Goal: Transaction & Acquisition: Subscribe to service/newsletter

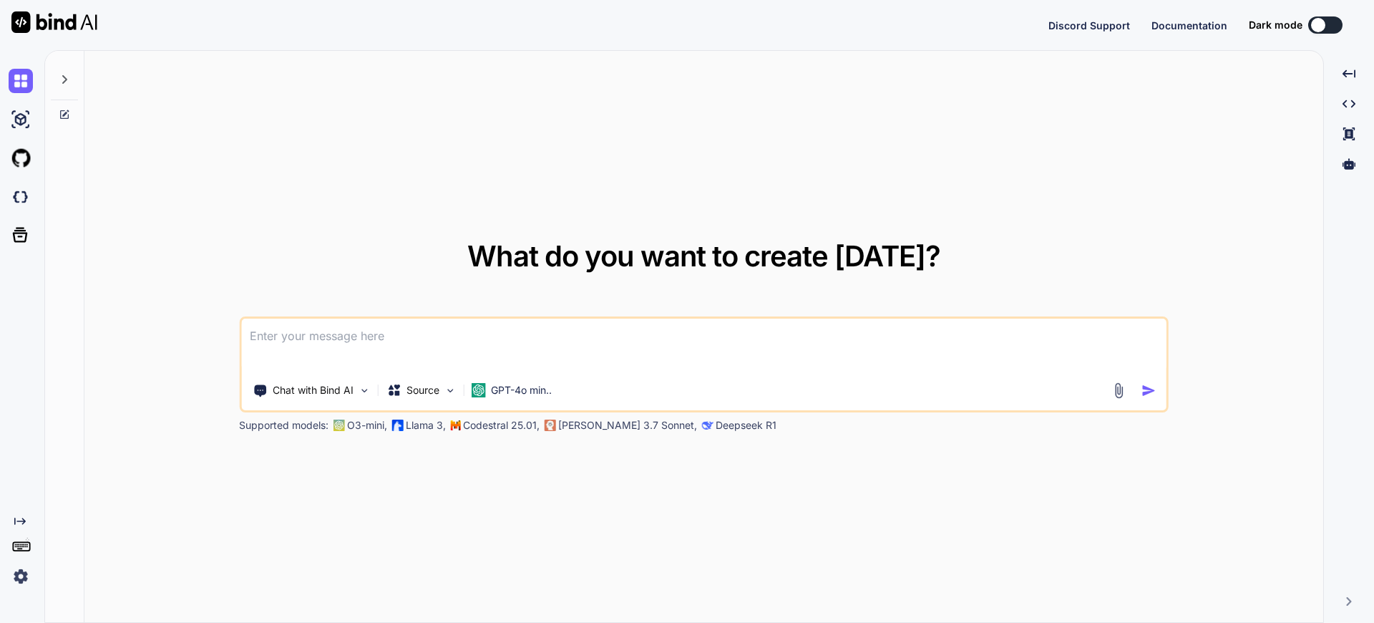
click at [1330, 27] on button at bounding box center [1325, 24] width 34 height 17
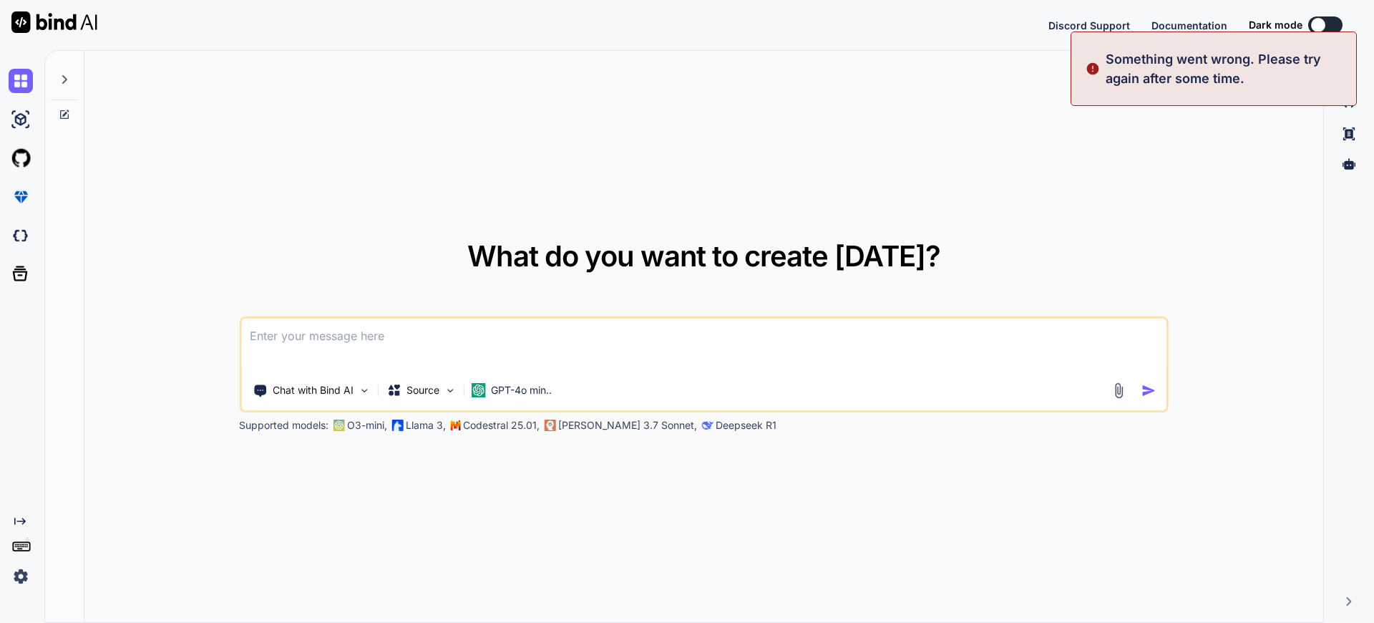
click at [1327, 29] on button at bounding box center [1325, 24] width 34 height 17
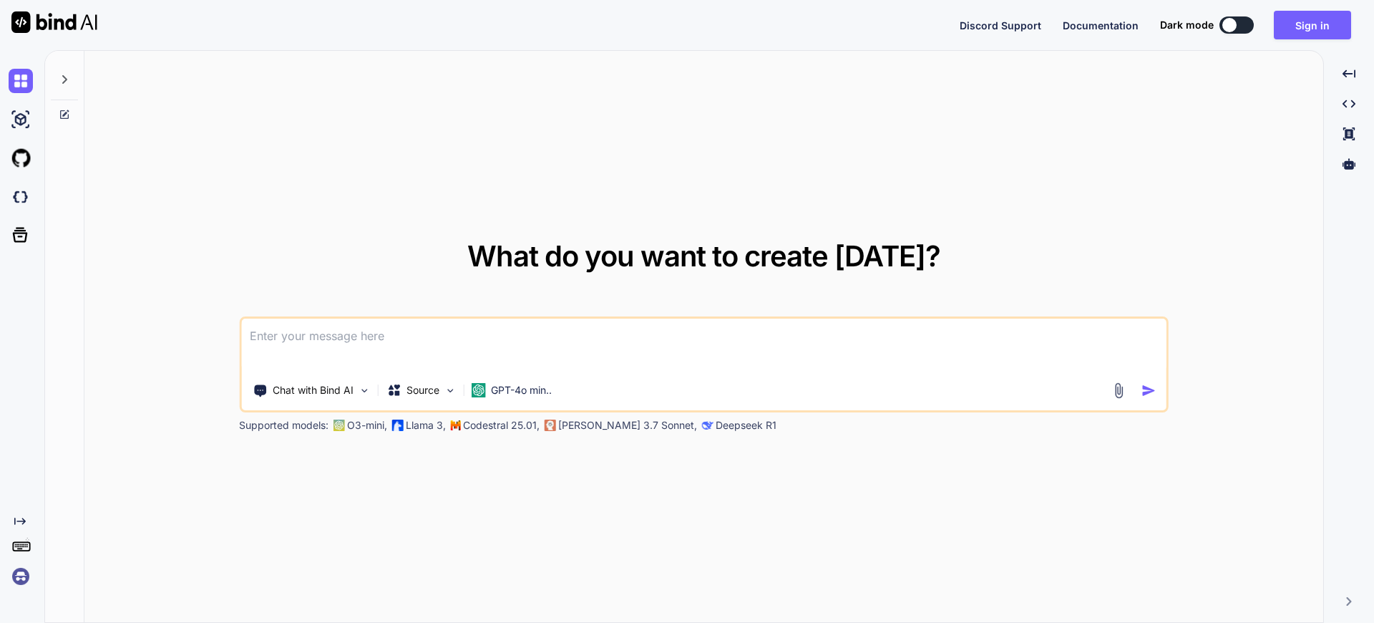
click at [1236, 25] on div at bounding box center [1229, 25] width 14 height 14
type textarea "x"
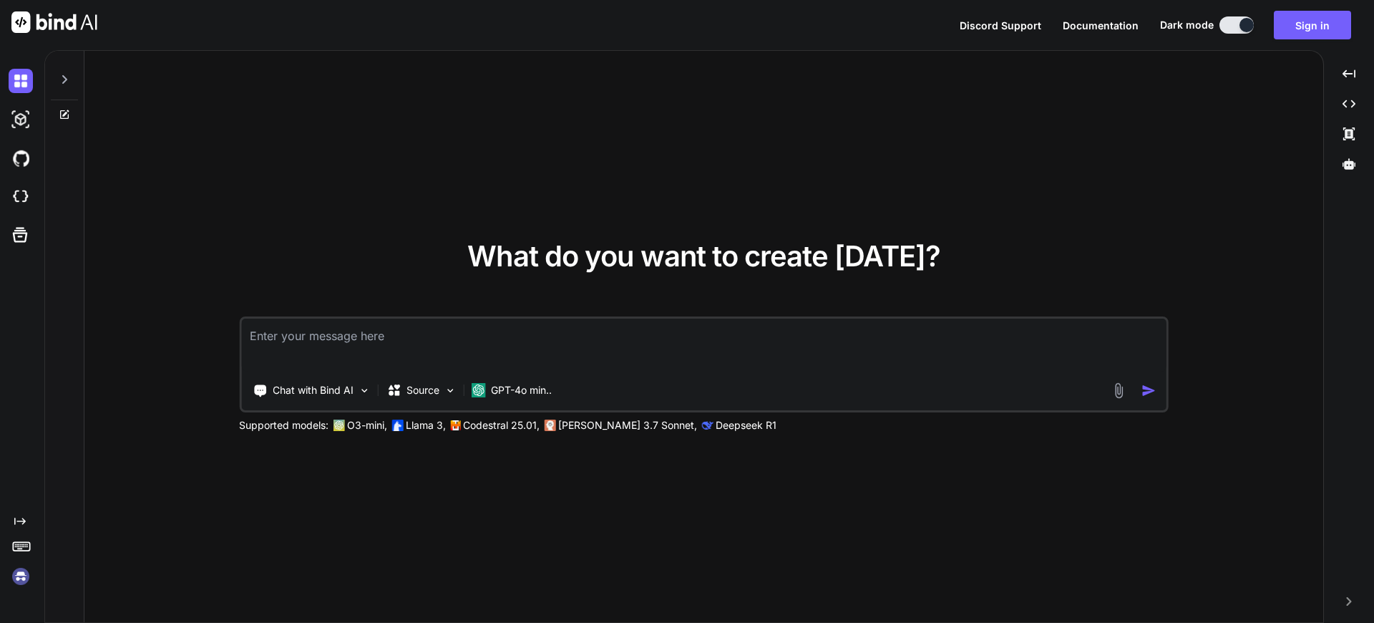
click at [25, 518] on icon "Created with Pixso." at bounding box center [19, 520] width 11 height 11
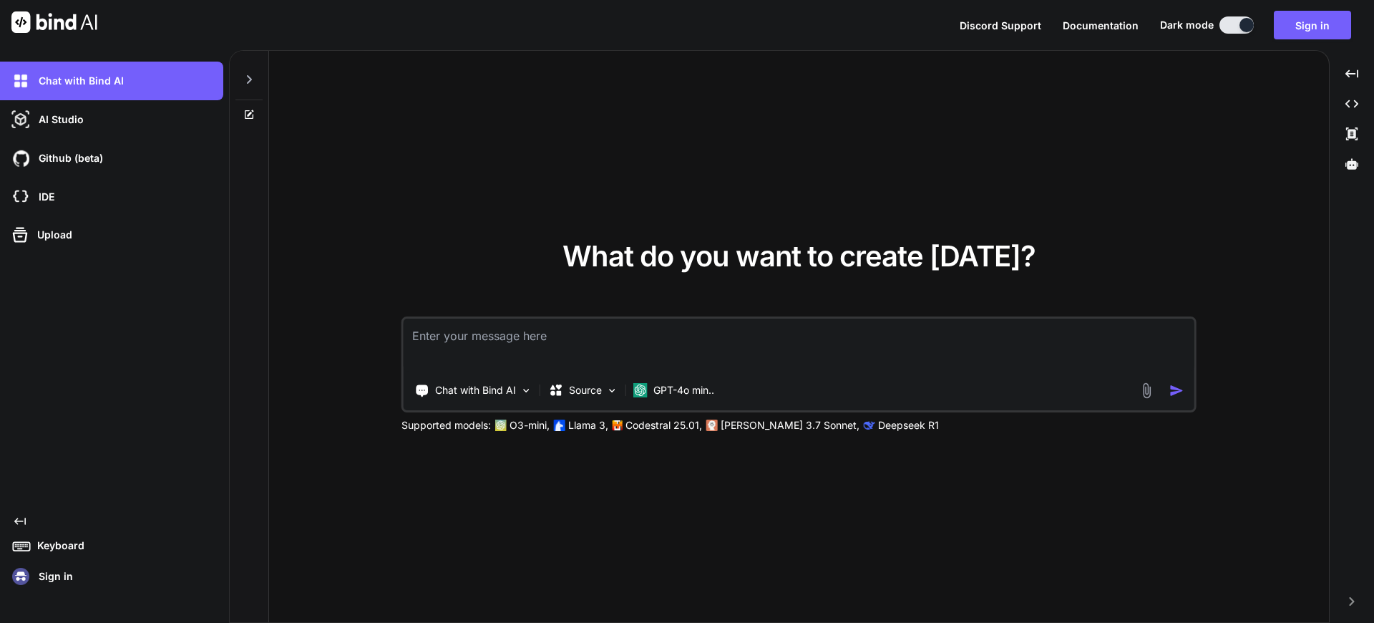
click at [608, 336] on textarea at bounding box center [799, 344] width 791 height 53
click at [38, 587] on div "Sign in" at bounding box center [116, 576] width 215 height 24
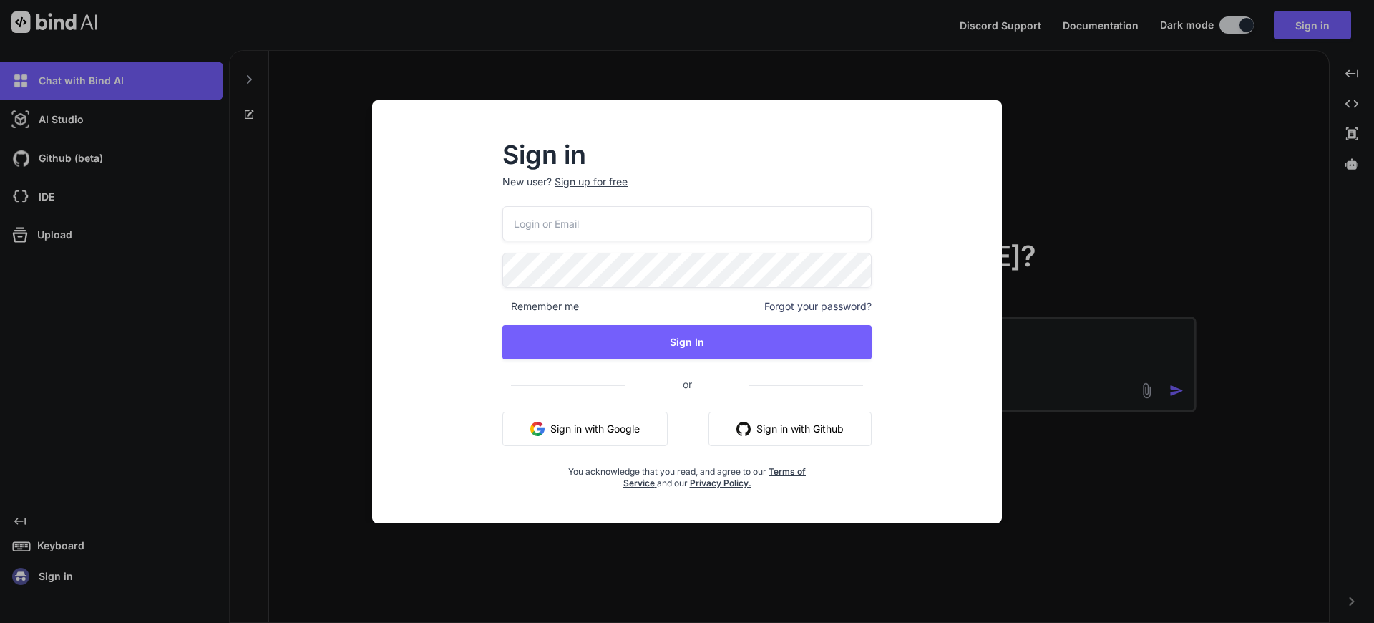
click at [592, 436] on button "Sign in with Google" at bounding box center [584, 428] width 165 height 34
click at [590, 424] on button "Sign in with Google" at bounding box center [584, 428] width 165 height 34
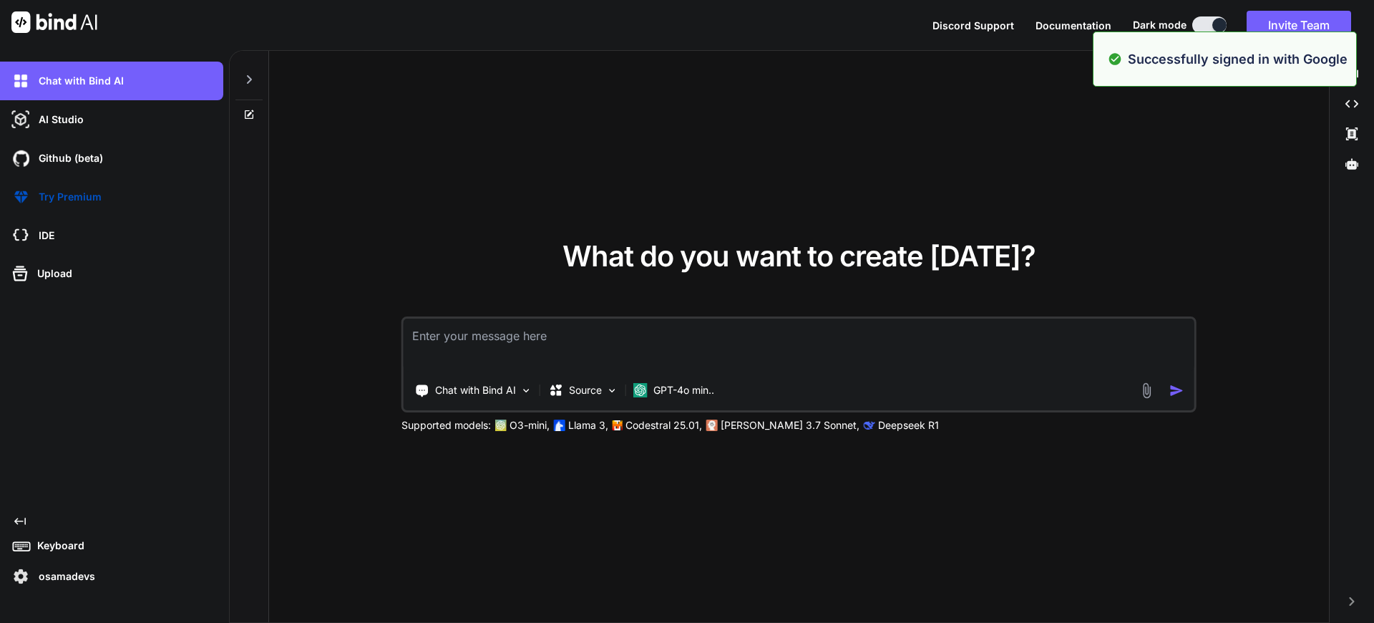
click at [69, 580] on p "osamadevs" at bounding box center [64, 576] width 62 height 14
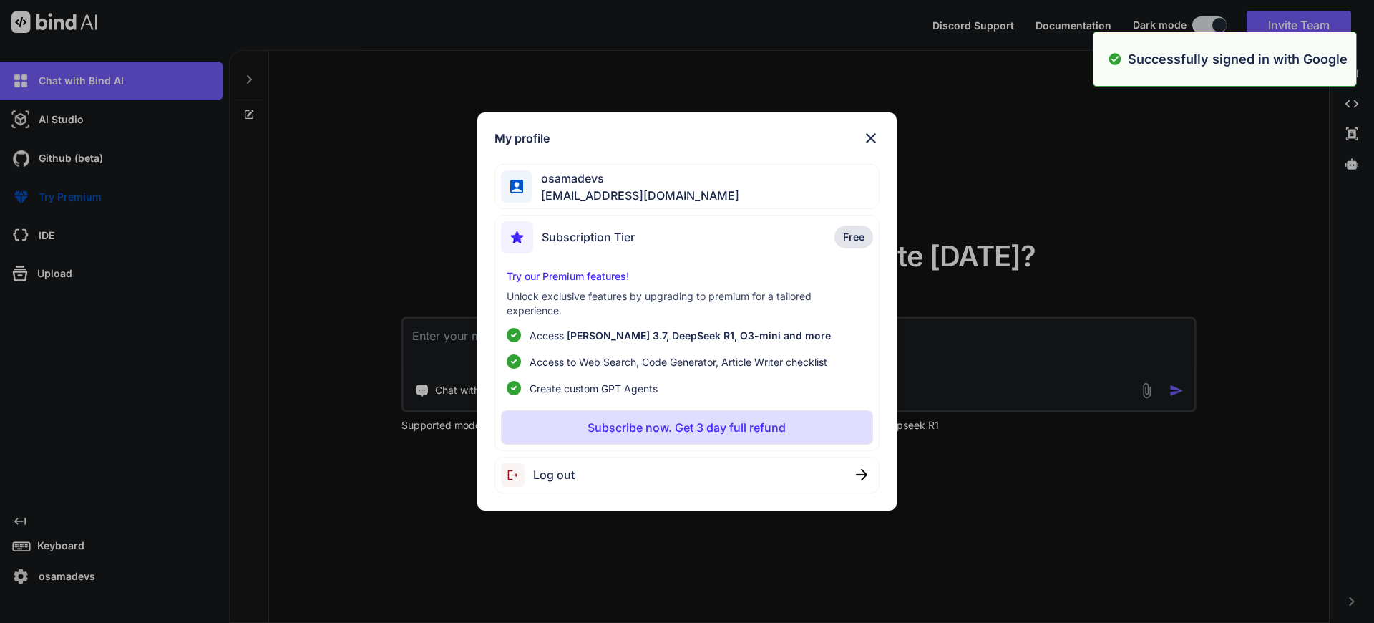
click at [286, 265] on div "My profile osamadevs coding1298@gmail.com Subscription Tier Free Try our Premiu…" at bounding box center [687, 311] width 1374 height 623
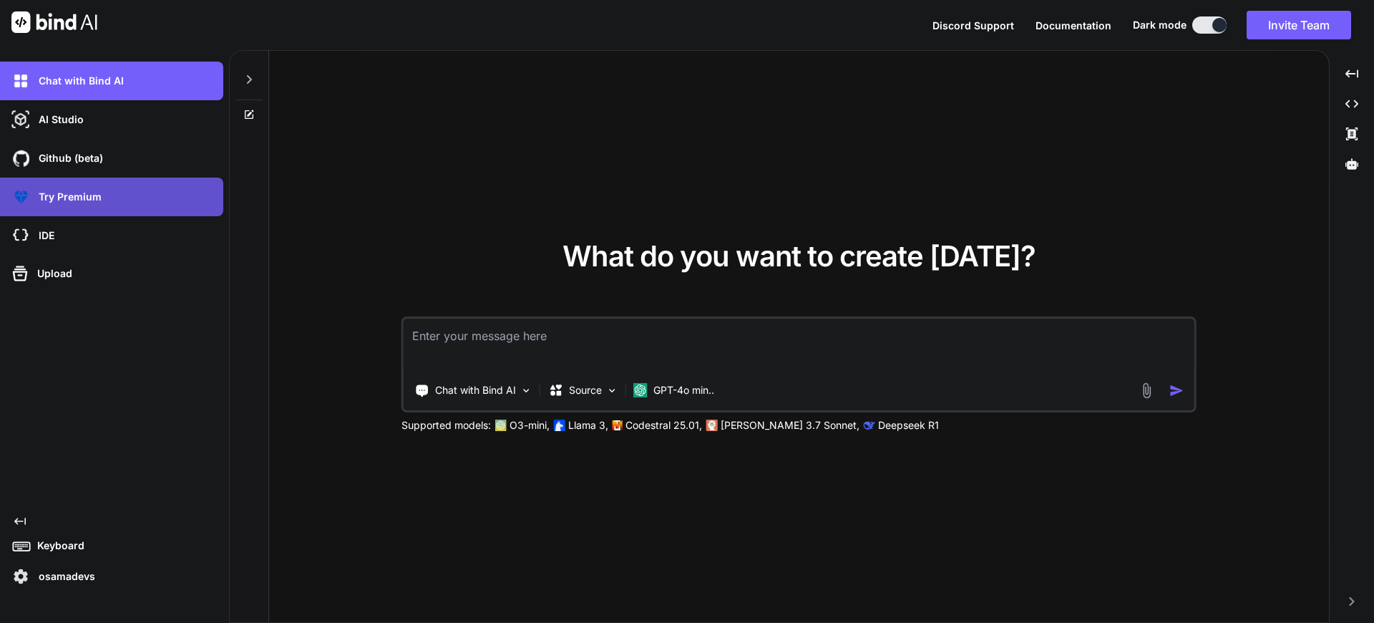
click at [84, 202] on p "Try Premium" at bounding box center [67, 197] width 69 height 14
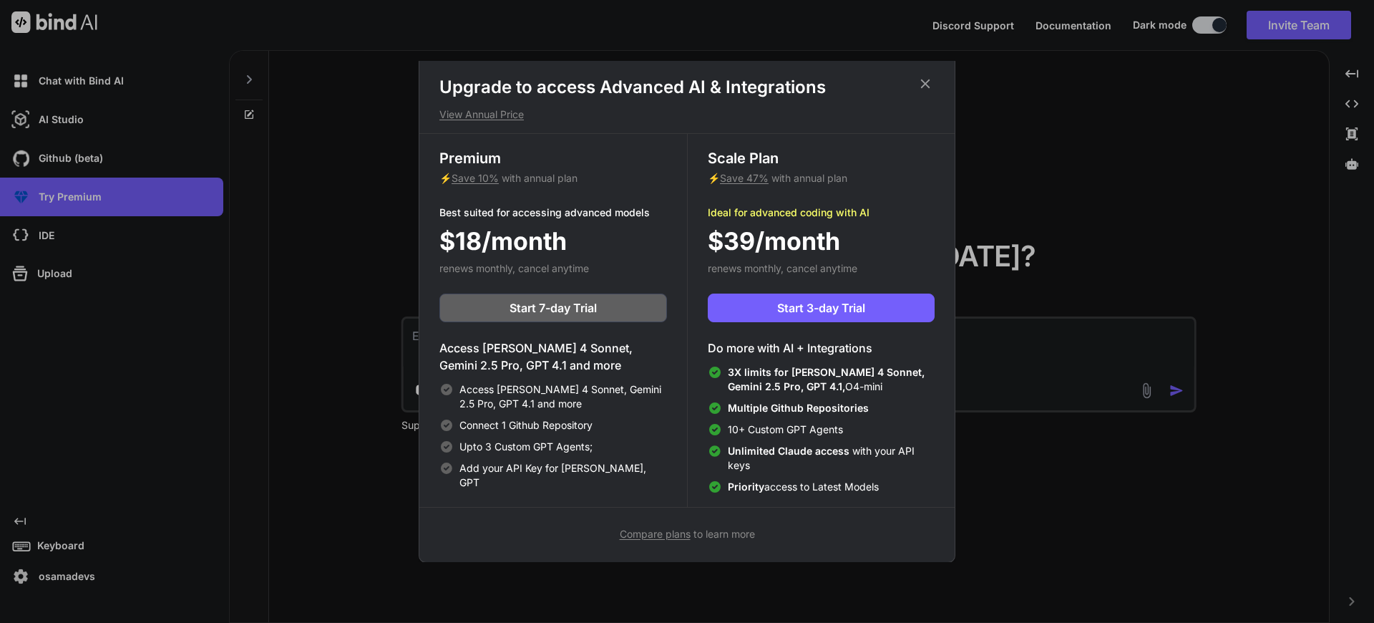
scroll to position [6, 0]
click at [796, 309] on span "Start 3-day Trial" at bounding box center [821, 306] width 88 height 17
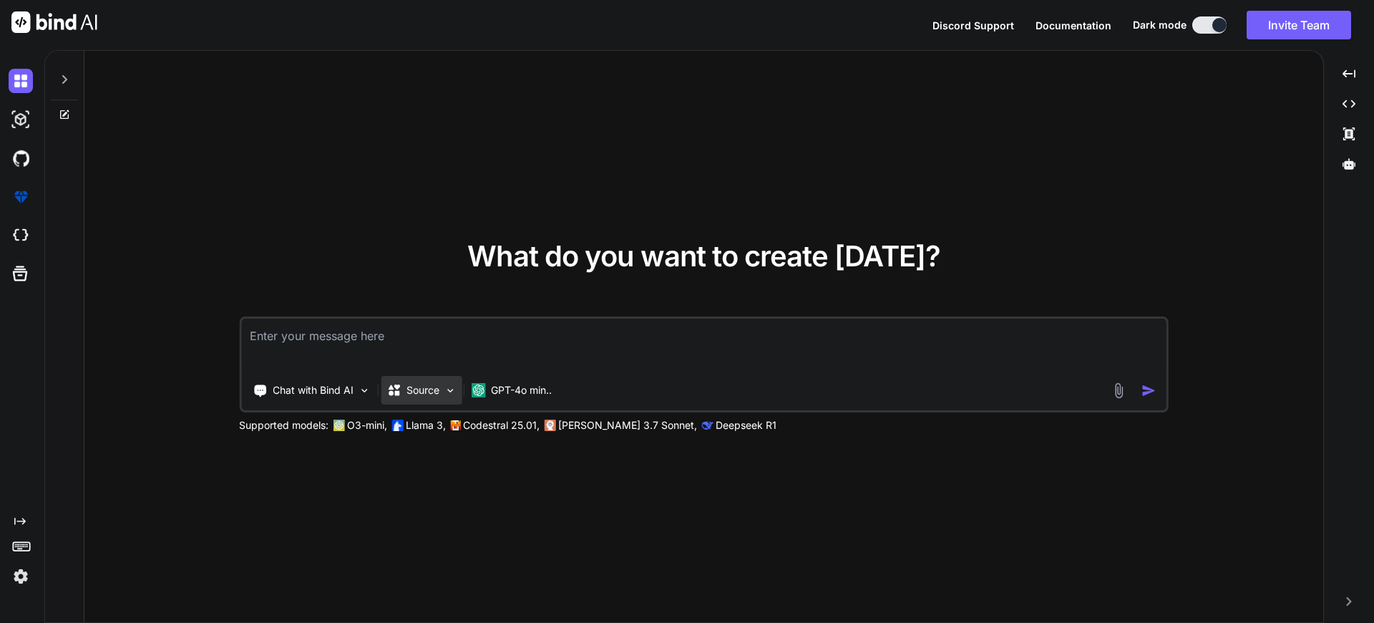
click at [455, 391] on img at bounding box center [450, 390] width 12 height 12
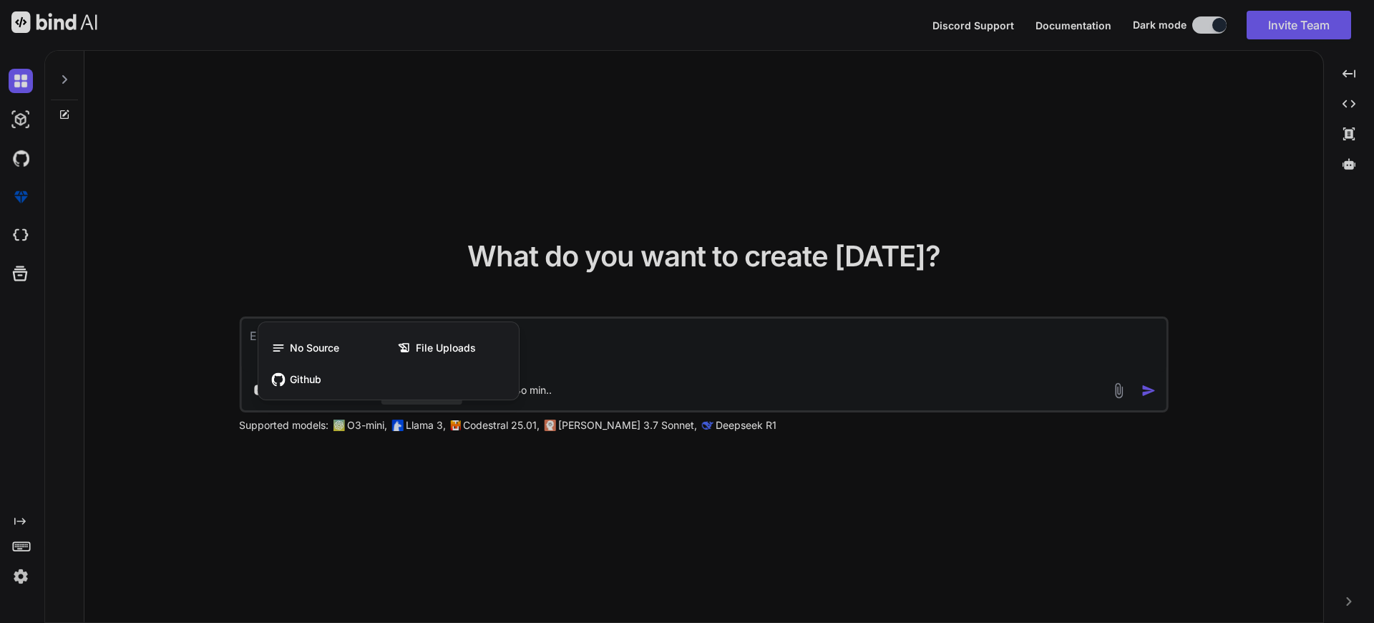
click at [663, 368] on div at bounding box center [687, 311] width 1374 height 623
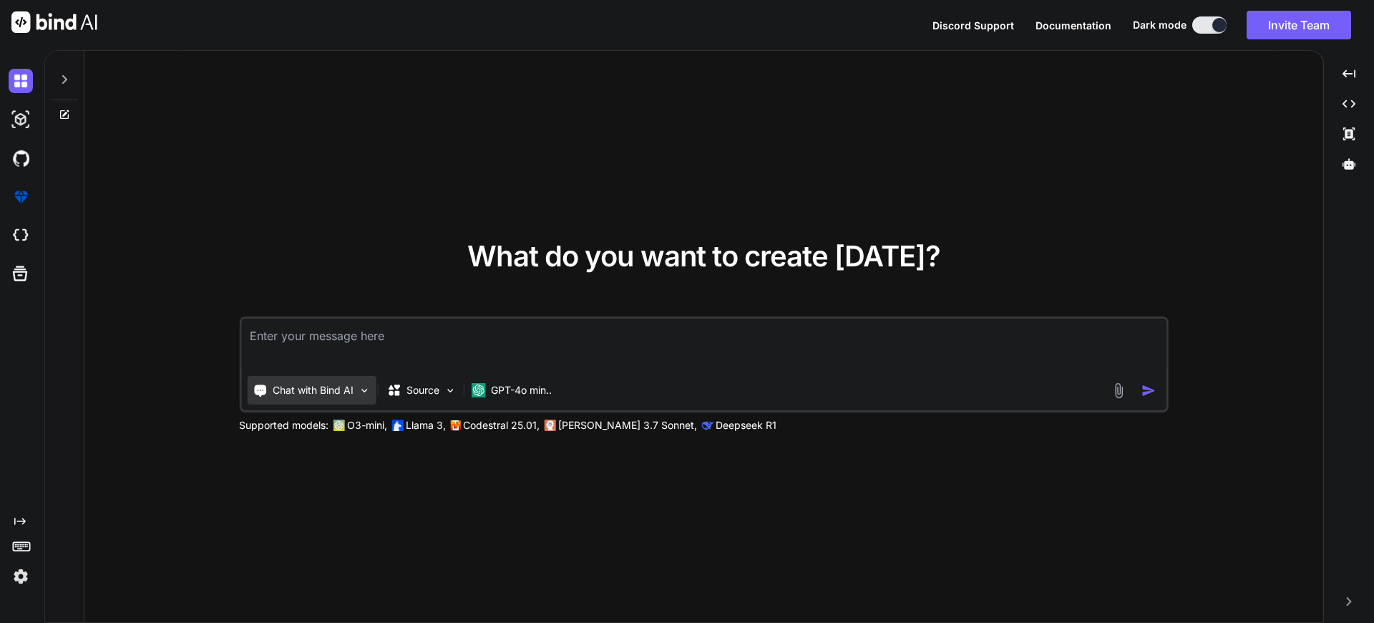
click at [311, 397] on div "Chat with Bind AI" at bounding box center [311, 390] width 129 height 29
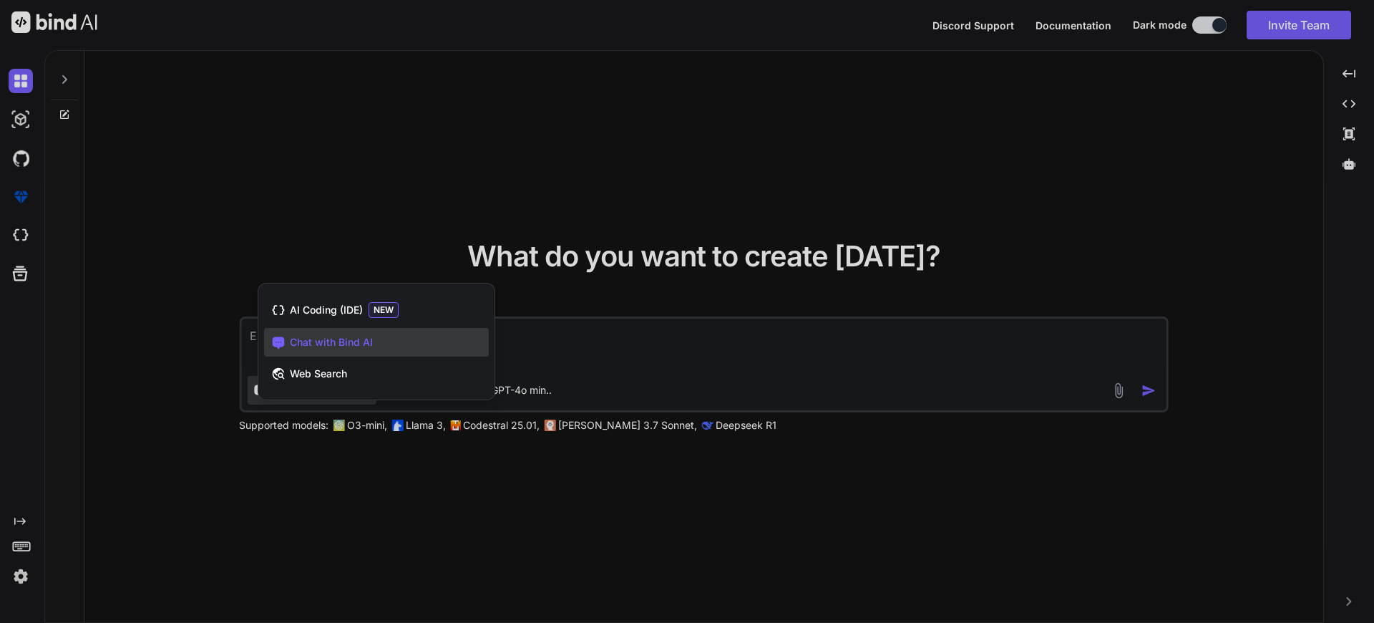
click at [661, 344] on div at bounding box center [687, 311] width 1374 height 623
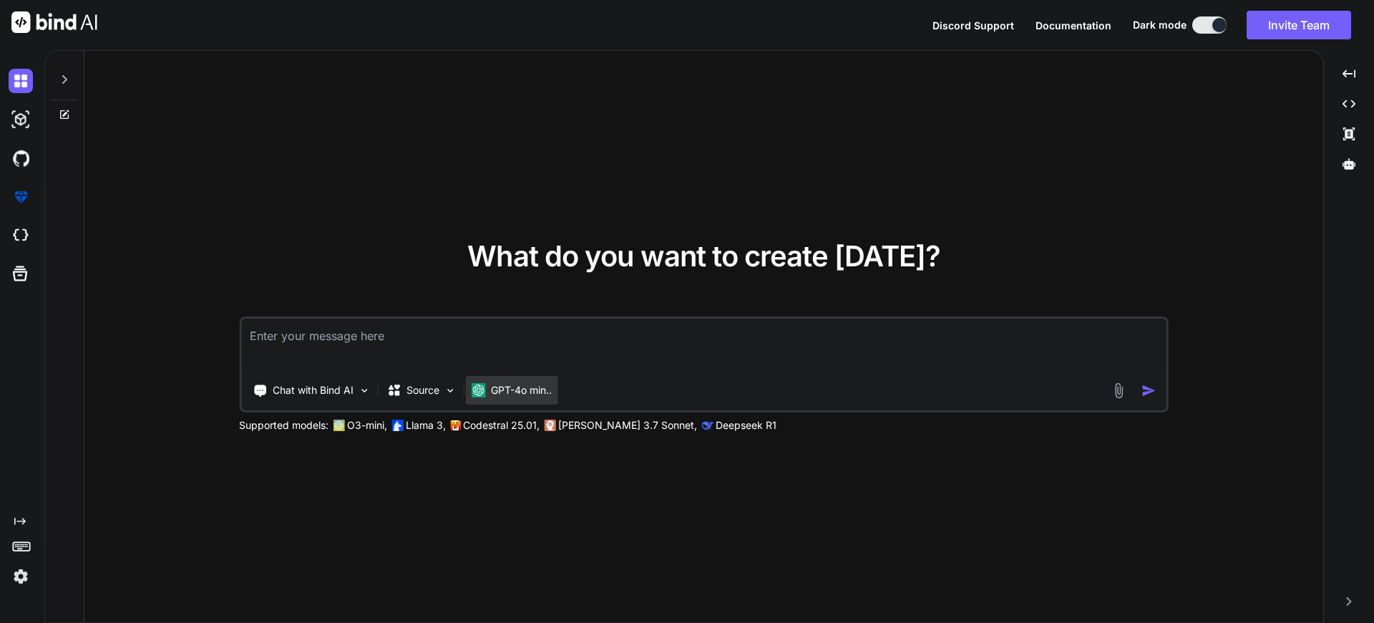
click at [521, 391] on p "GPT-4o min.." at bounding box center [521, 390] width 61 height 14
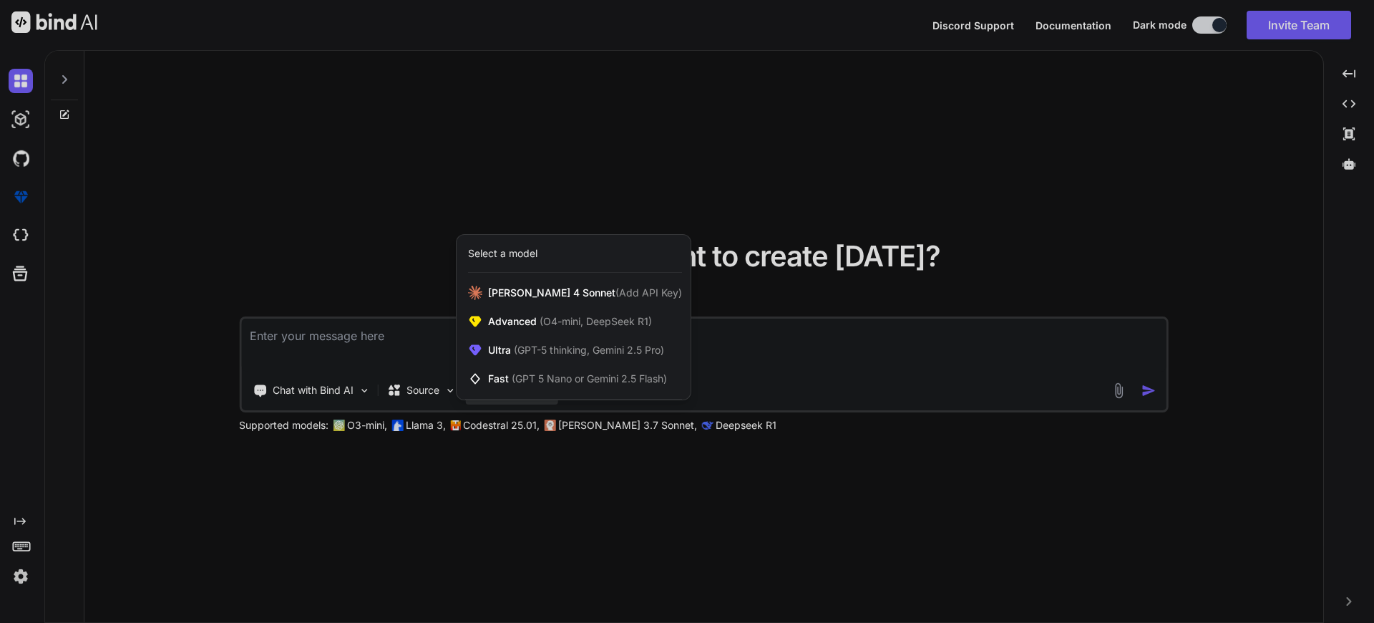
click at [336, 343] on div at bounding box center [687, 311] width 1374 height 623
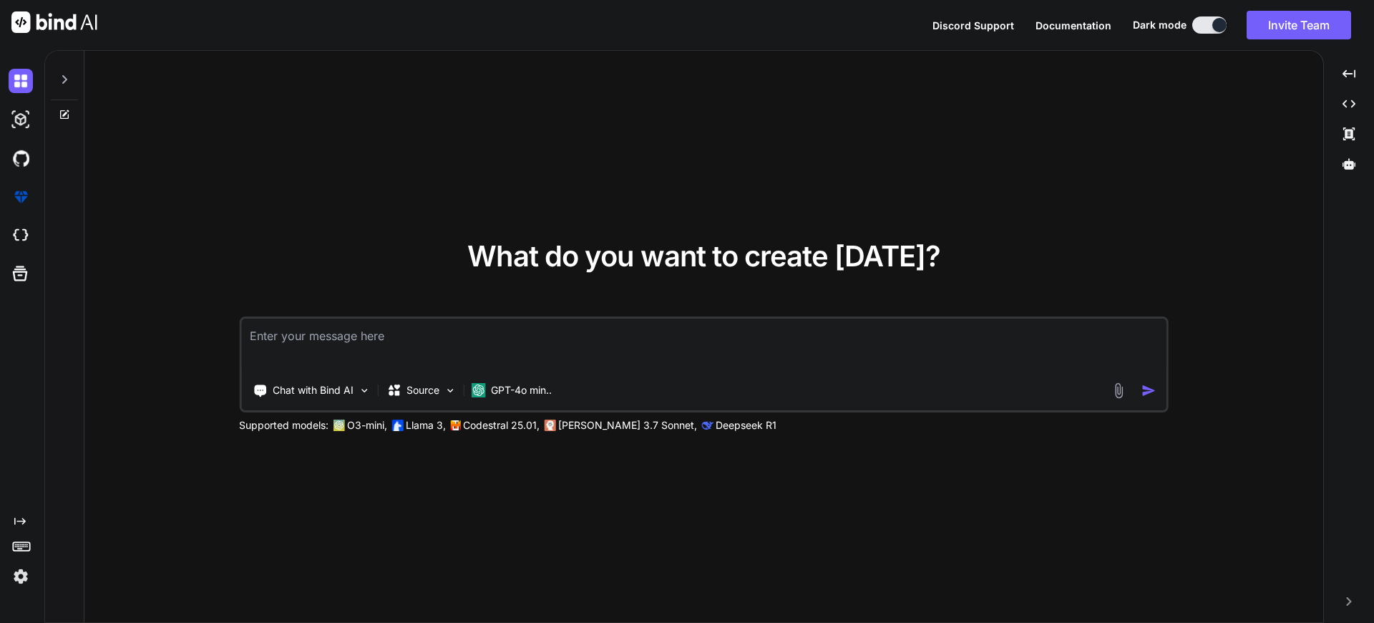
click at [57, 112] on div at bounding box center [64, 114] width 39 height 11
click at [655, 379] on div "Chat with Bind AI Source GPT-4o min.." at bounding box center [675, 390] width 869 height 29
click at [522, 384] on p "GPT-4o min.." at bounding box center [521, 390] width 61 height 14
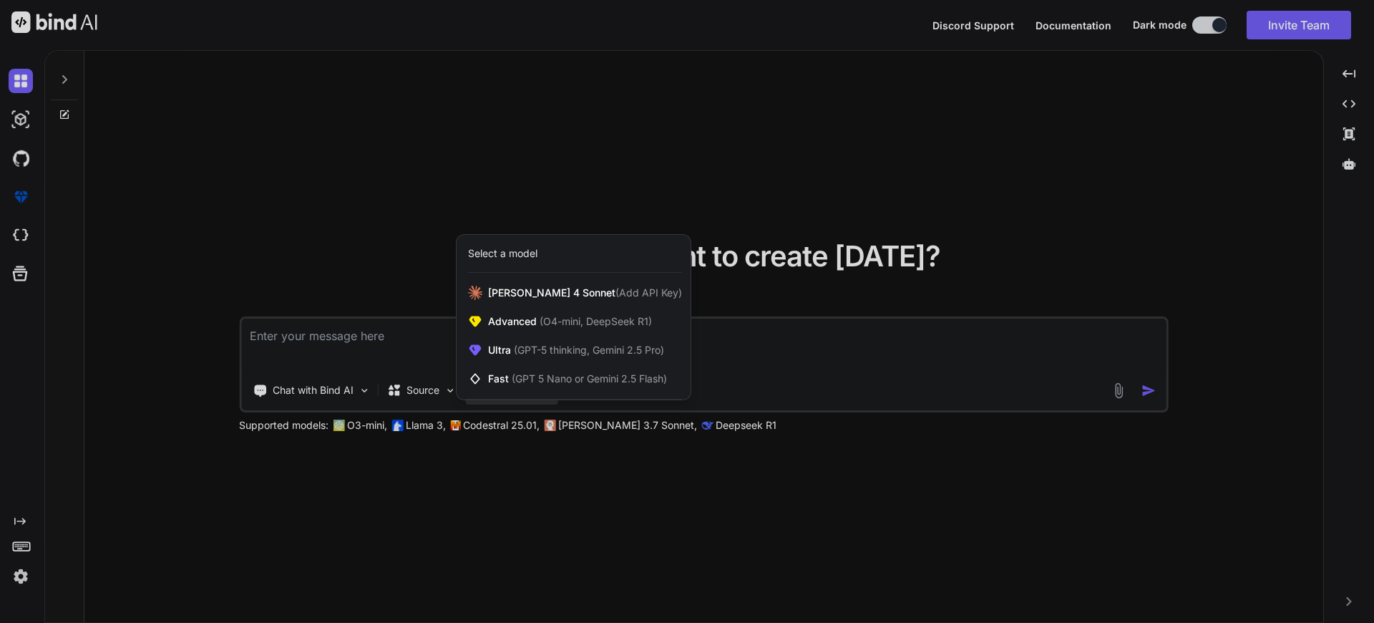
click at [430, 391] on div at bounding box center [687, 311] width 1374 height 623
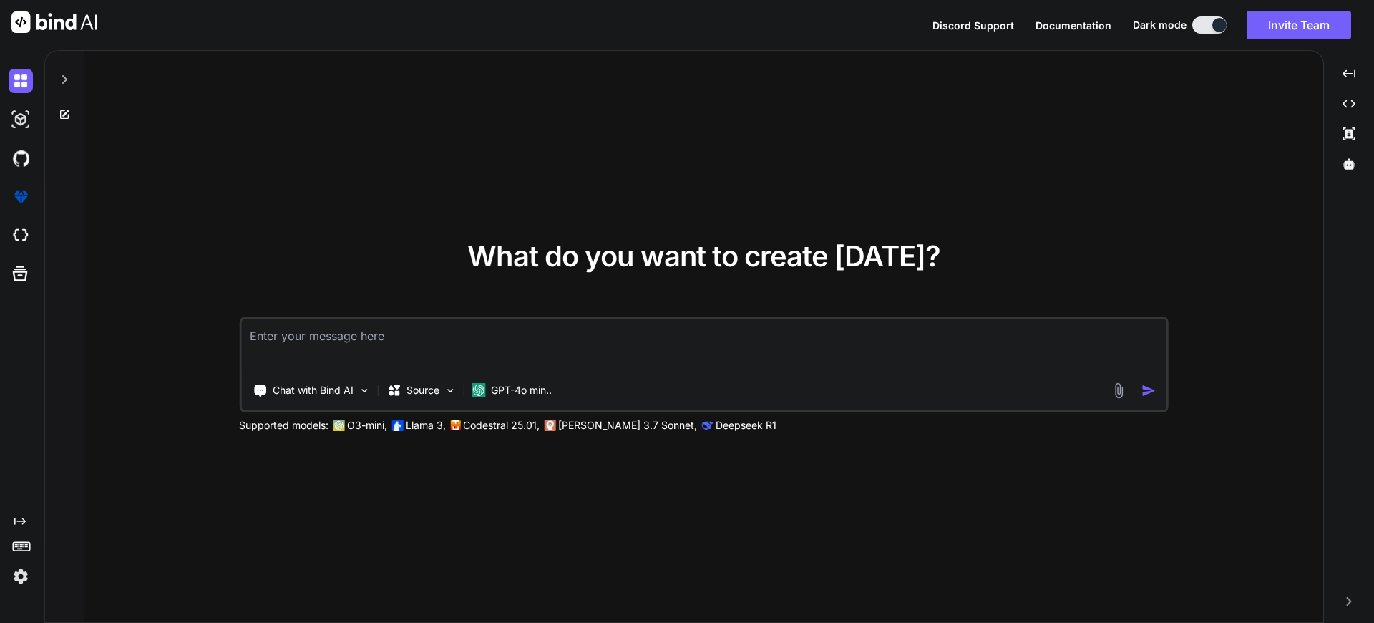
click at [430, 391] on p "Source" at bounding box center [422, 390] width 33 height 14
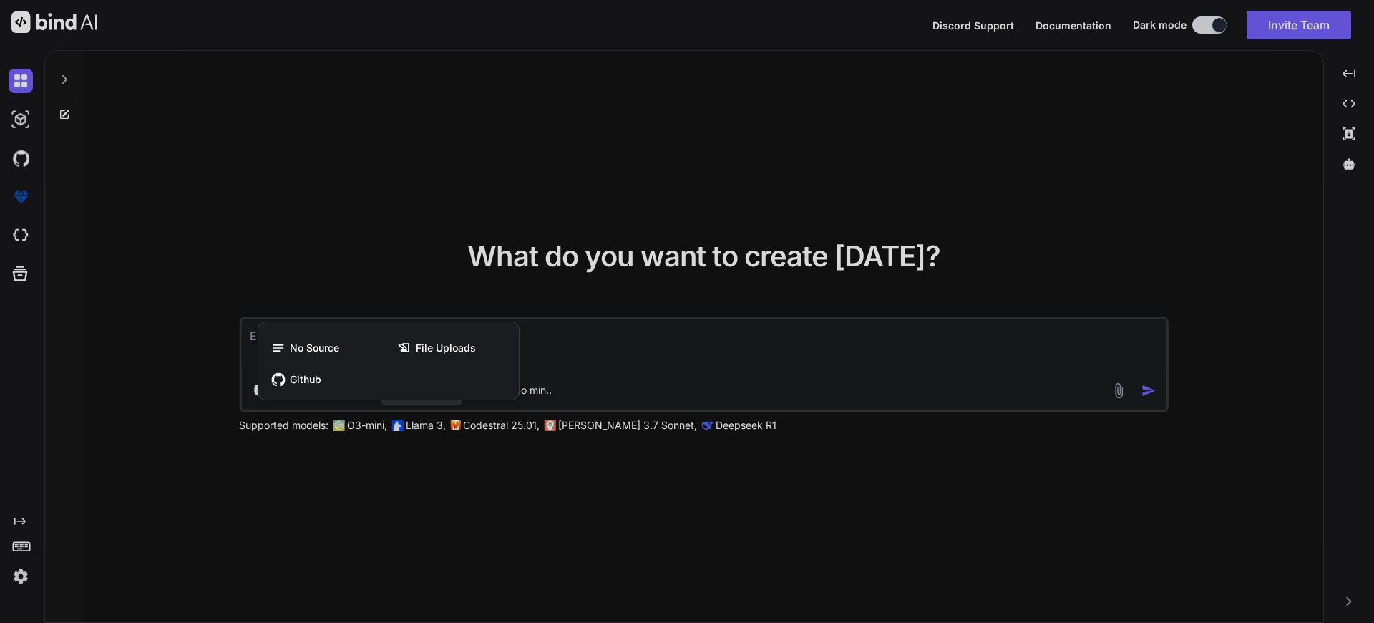
click at [643, 384] on div at bounding box center [687, 311] width 1374 height 623
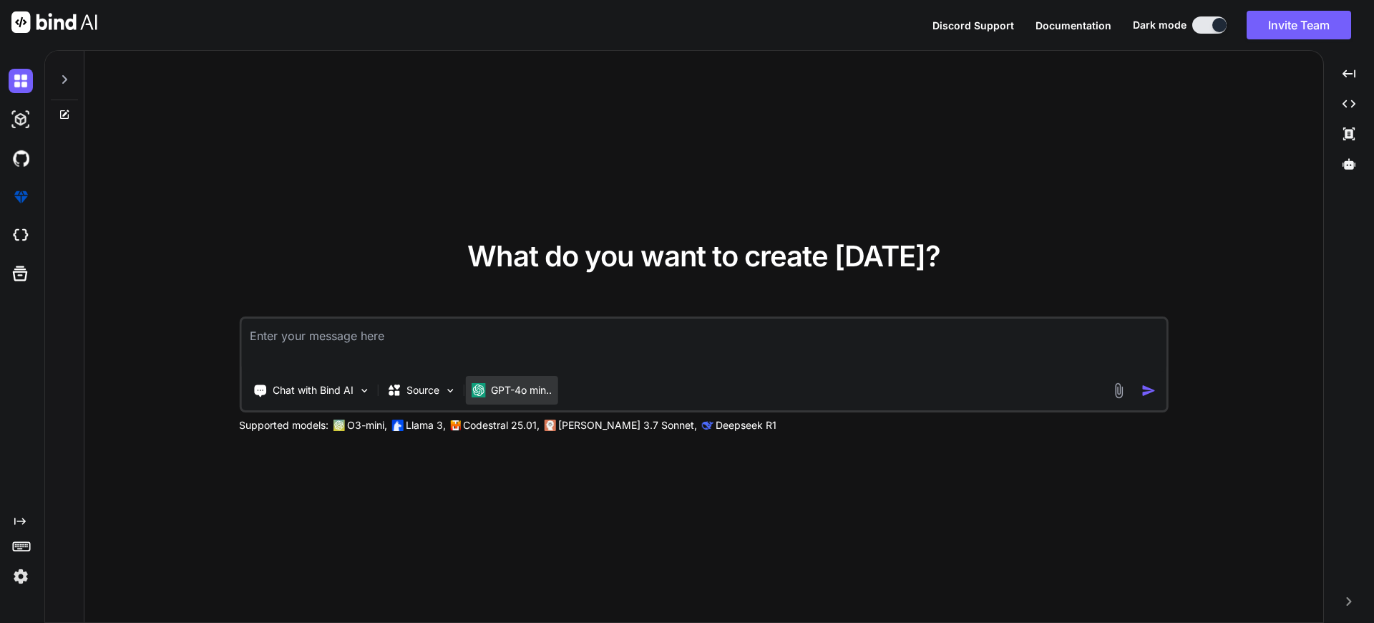
click at [552, 389] on p "GPT-4o min.." at bounding box center [521, 390] width 61 height 14
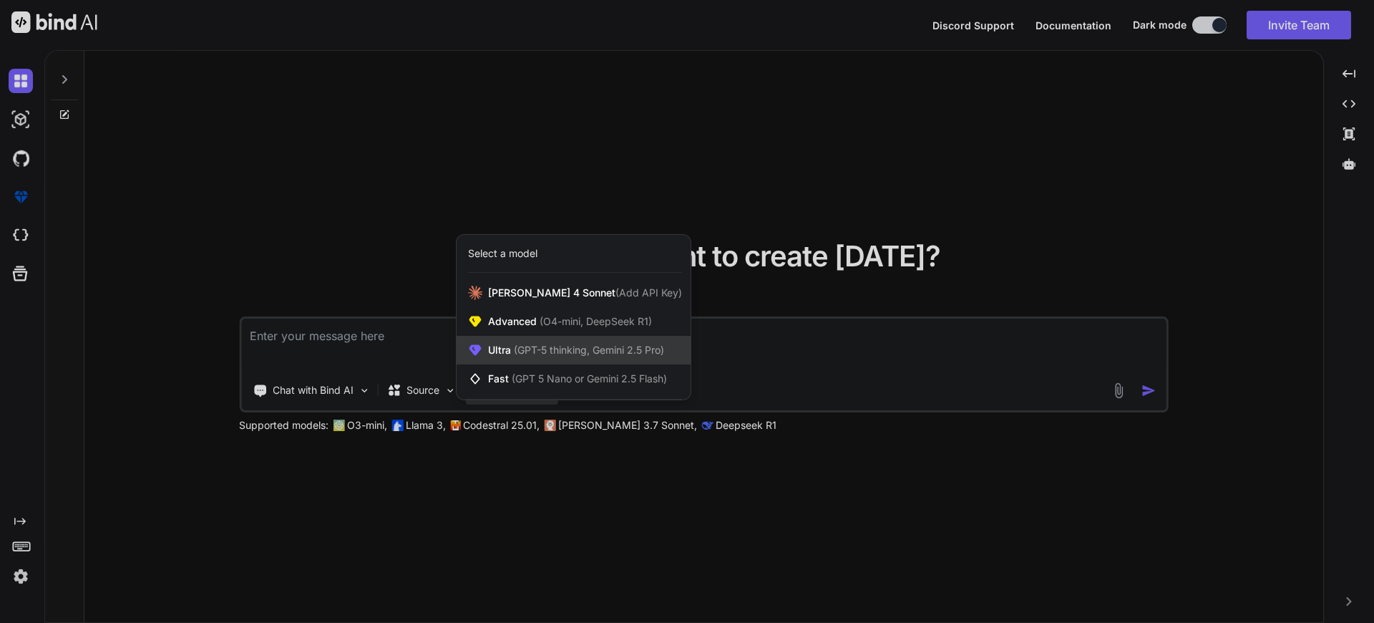
click at [567, 346] on span "(GPT-5 thinking, Gemini 2.5 Pro)" at bounding box center [587, 349] width 153 height 12
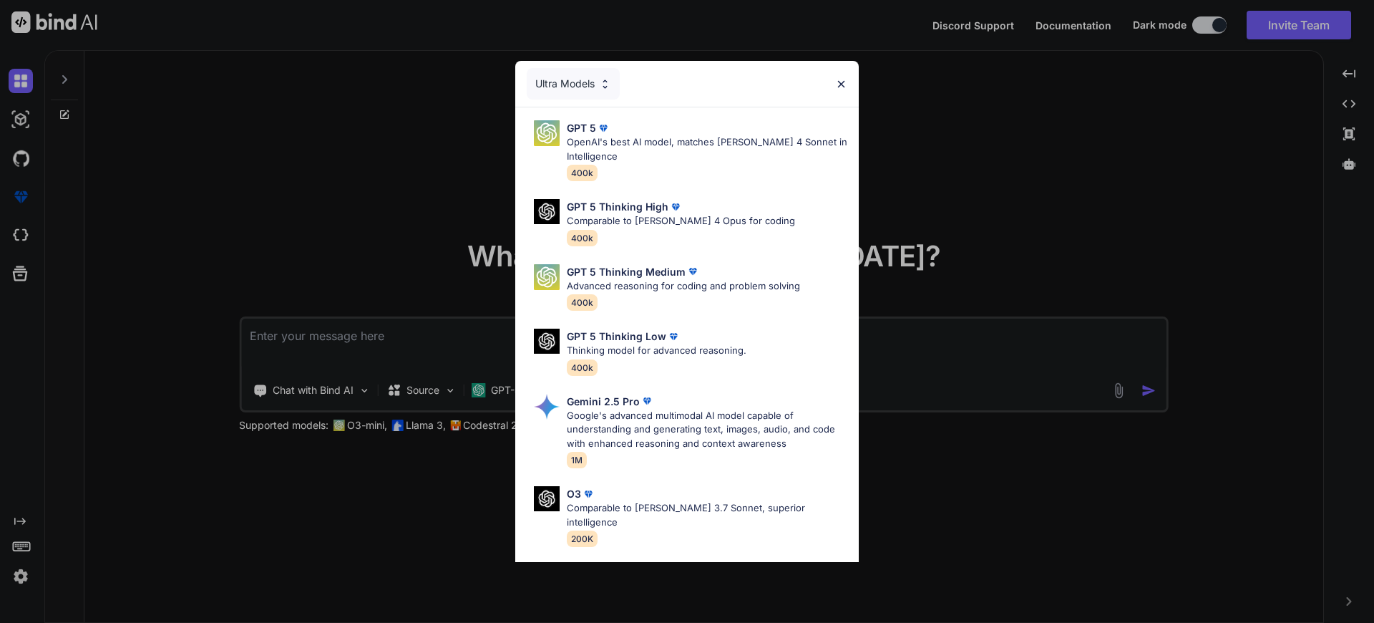
click at [895, 362] on div "Ultra Models GPT 5 OpenAI's best AI model, matches [PERSON_NAME] 4 Sonnet in In…" at bounding box center [687, 311] width 1374 height 623
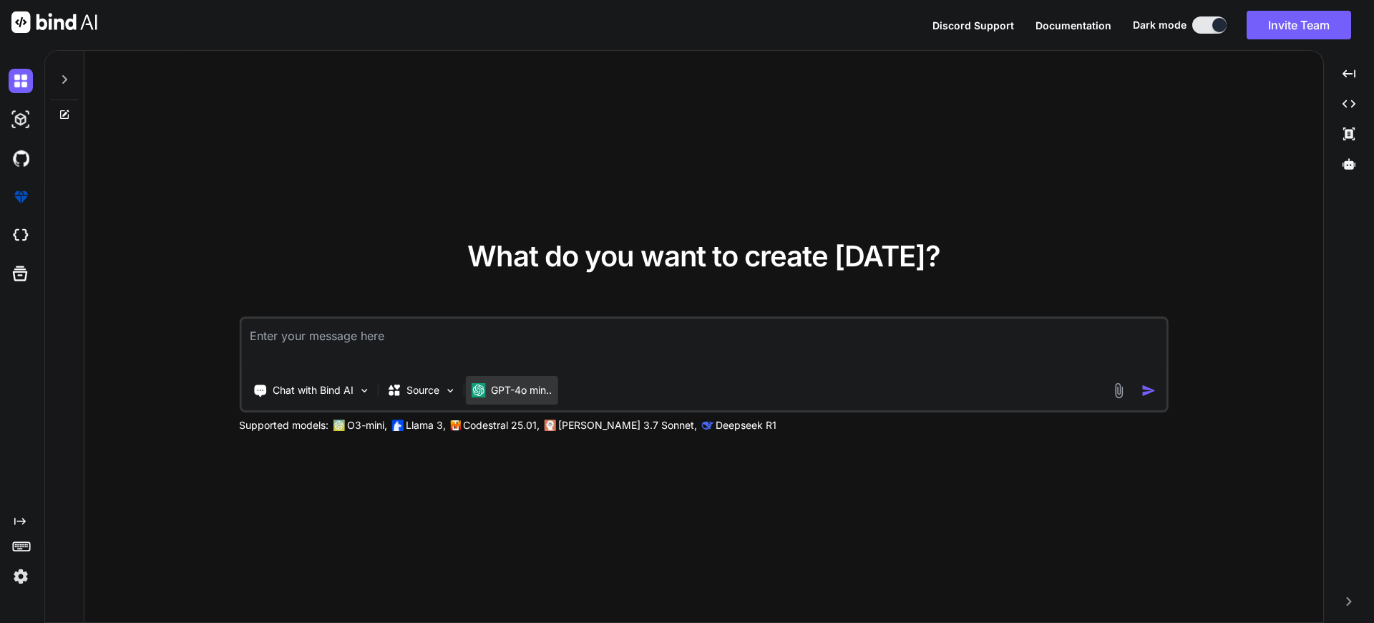
click at [535, 397] on div "GPT-4o min.." at bounding box center [511, 390] width 92 height 29
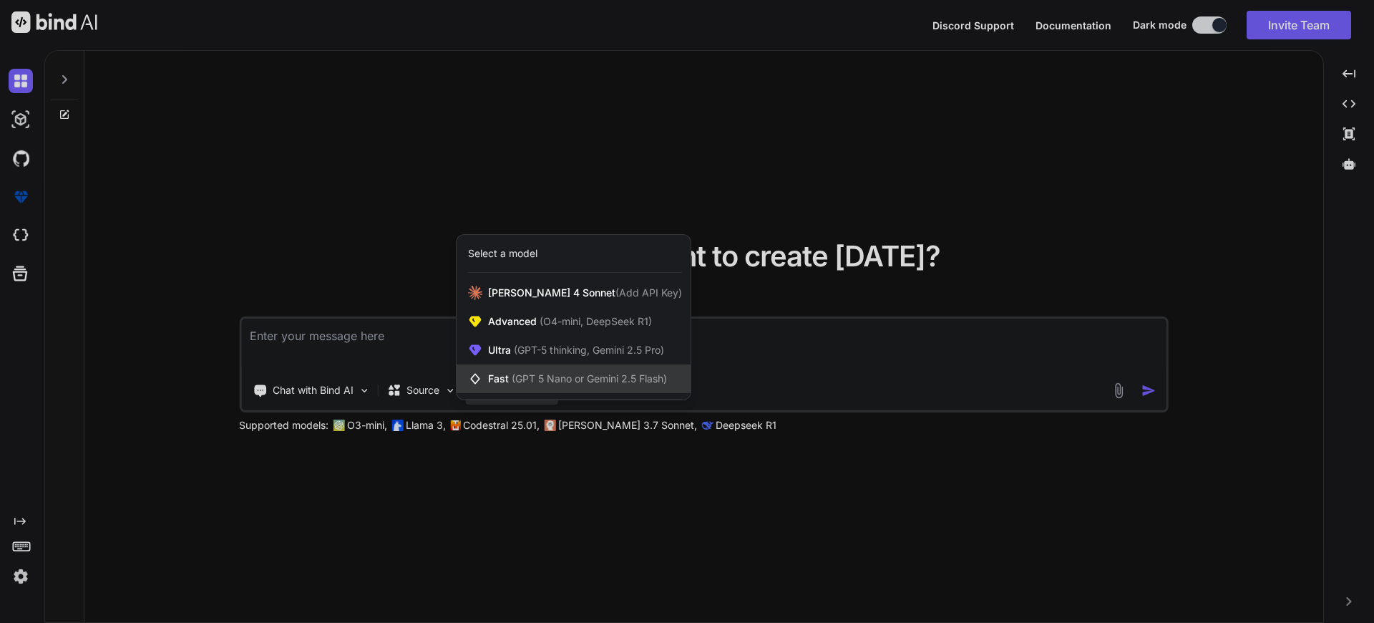
click at [575, 381] on span "(GPT 5 Nano or Gemini 2.5 Flash)" at bounding box center [589, 378] width 155 height 12
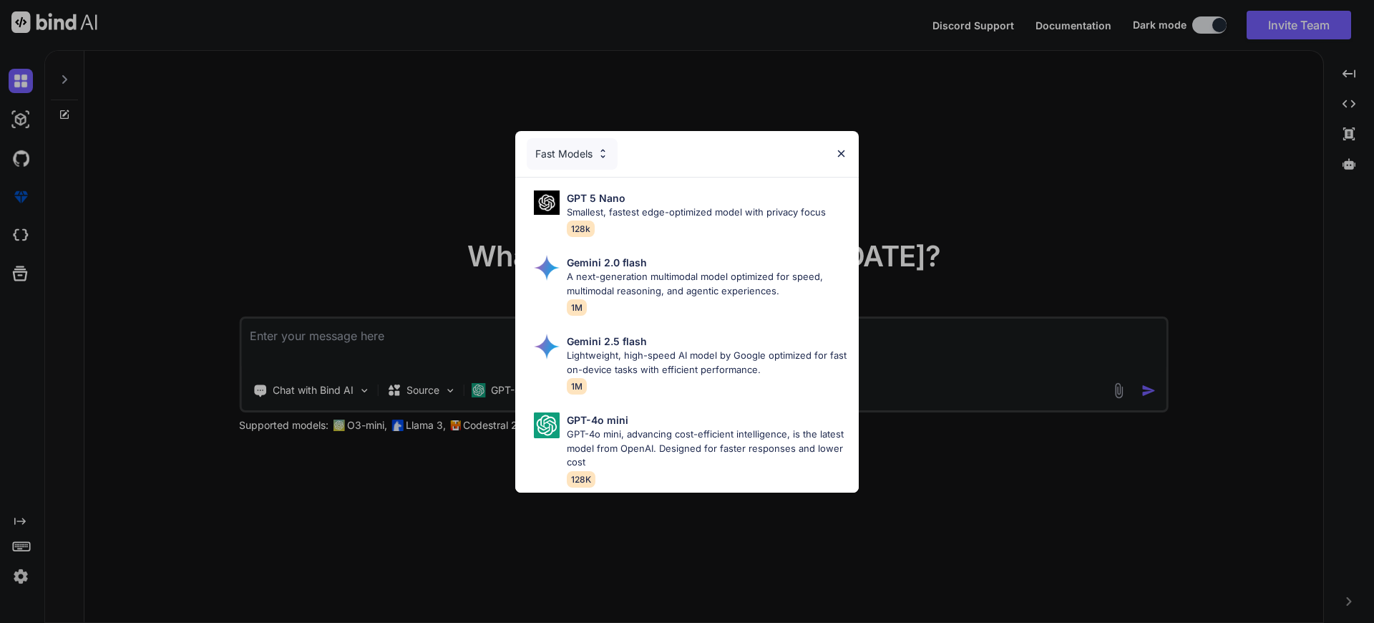
click at [575, 141] on div "Fast Models" at bounding box center [572, 153] width 91 height 31
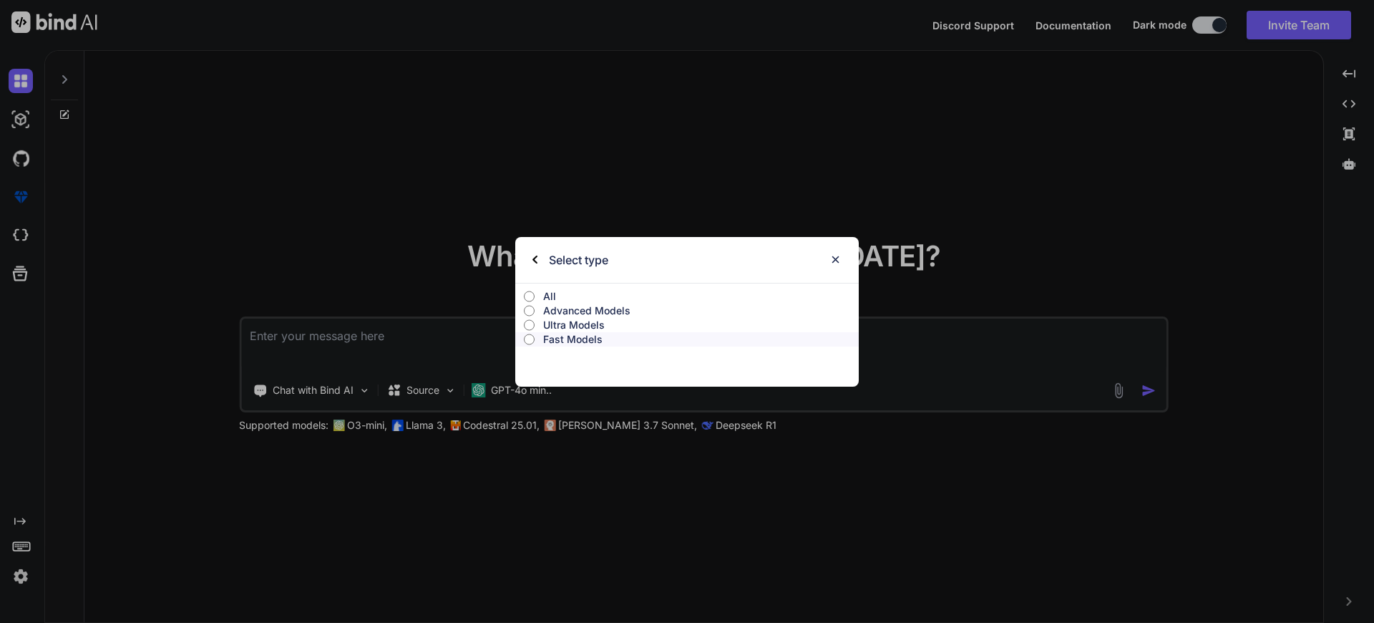
click at [573, 306] on p "Advanced Models" at bounding box center [701, 310] width 316 height 14
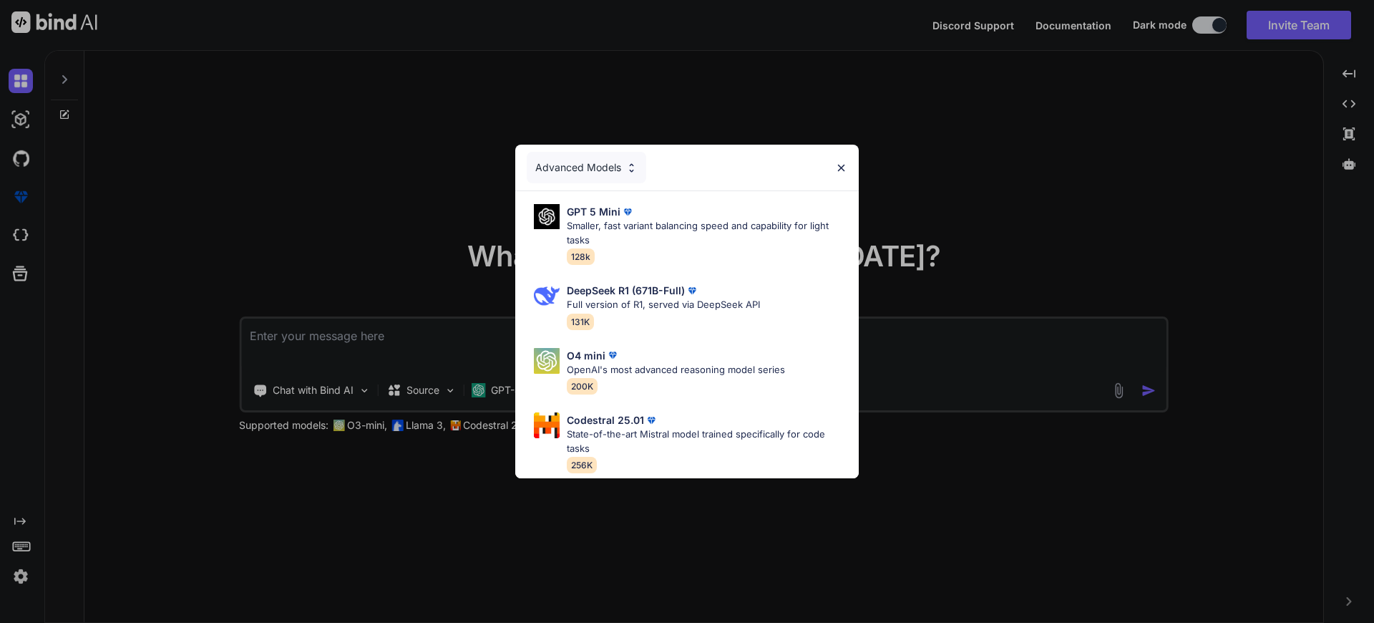
click at [908, 352] on div "Advanced Models GPT 5 Mini Smaller, fast variant balancing speed and capability…" at bounding box center [687, 311] width 1374 height 623
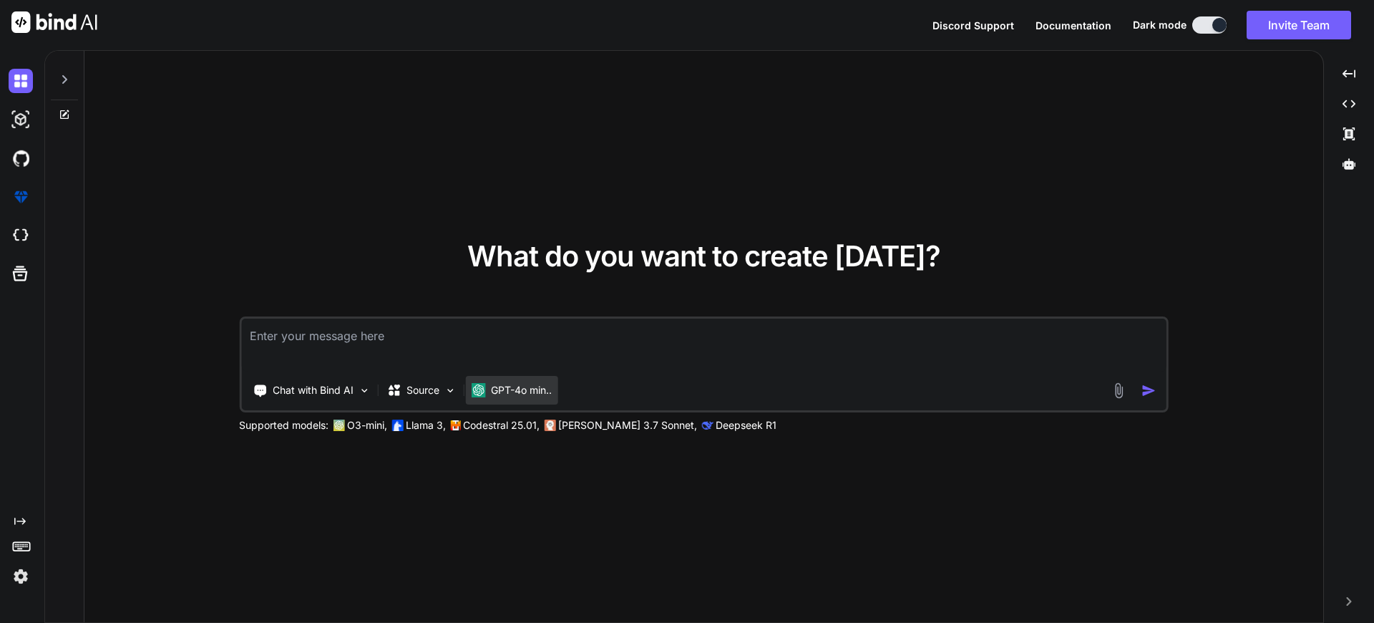
click at [504, 384] on p "GPT-4o min.." at bounding box center [521, 390] width 61 height 14
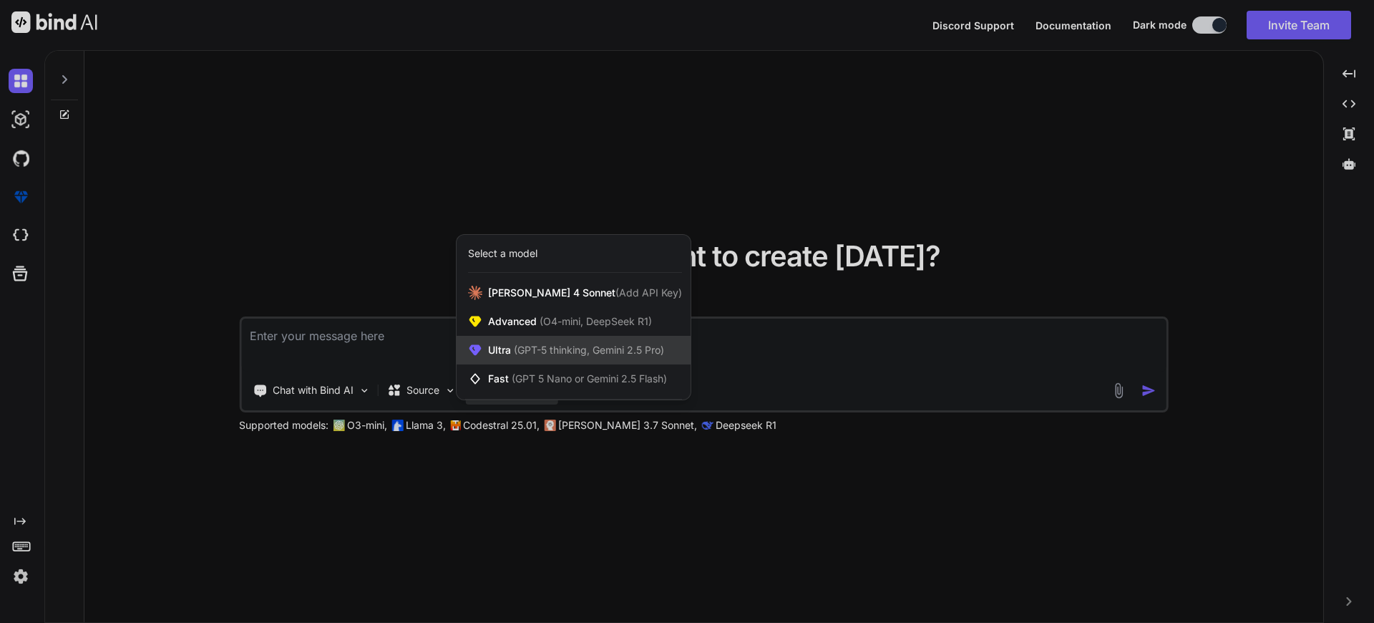
click at [551, 358] on div "Ultra (GPT-5 thinking, Gemini 2.5 Pro)" at bounding box center [574, 350] width 234 height 29
type textarea "x"
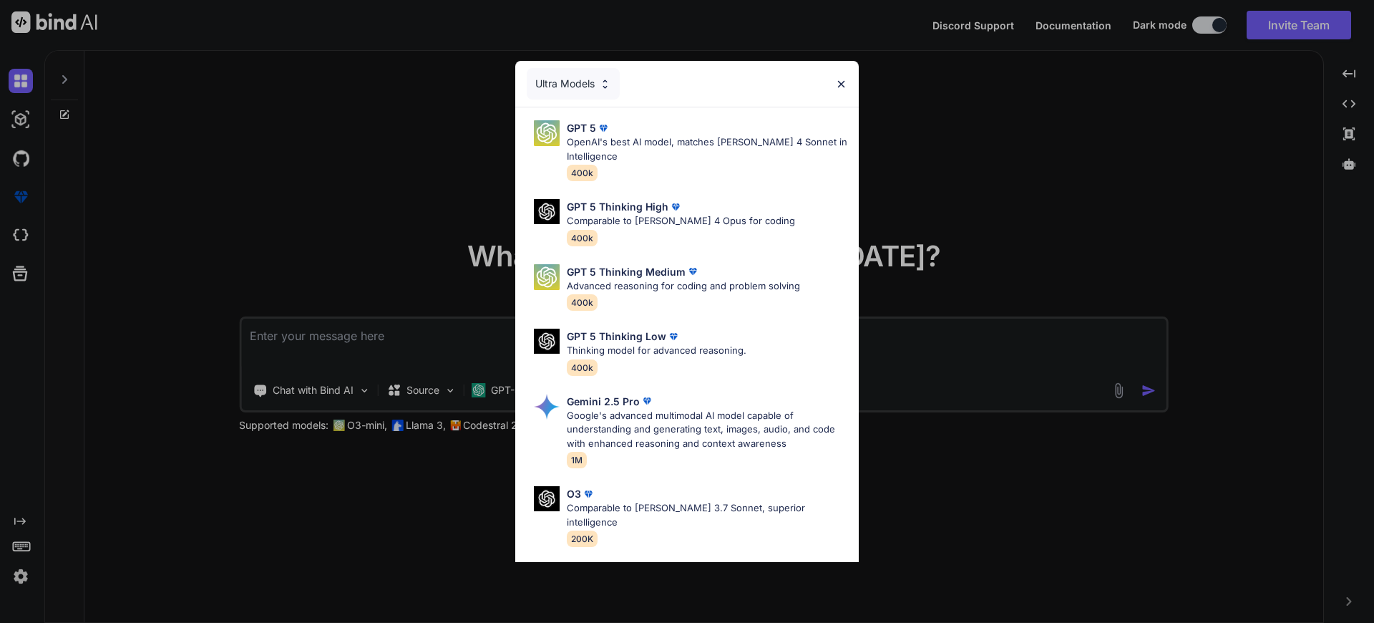
click at [957, 340] on div "Ultra Models GPT 5 OpenAI's best AI model, matches [PERSON_NAME] 4 Sonnet in In…" at bounding box center [687, 311] width 1374 height 623
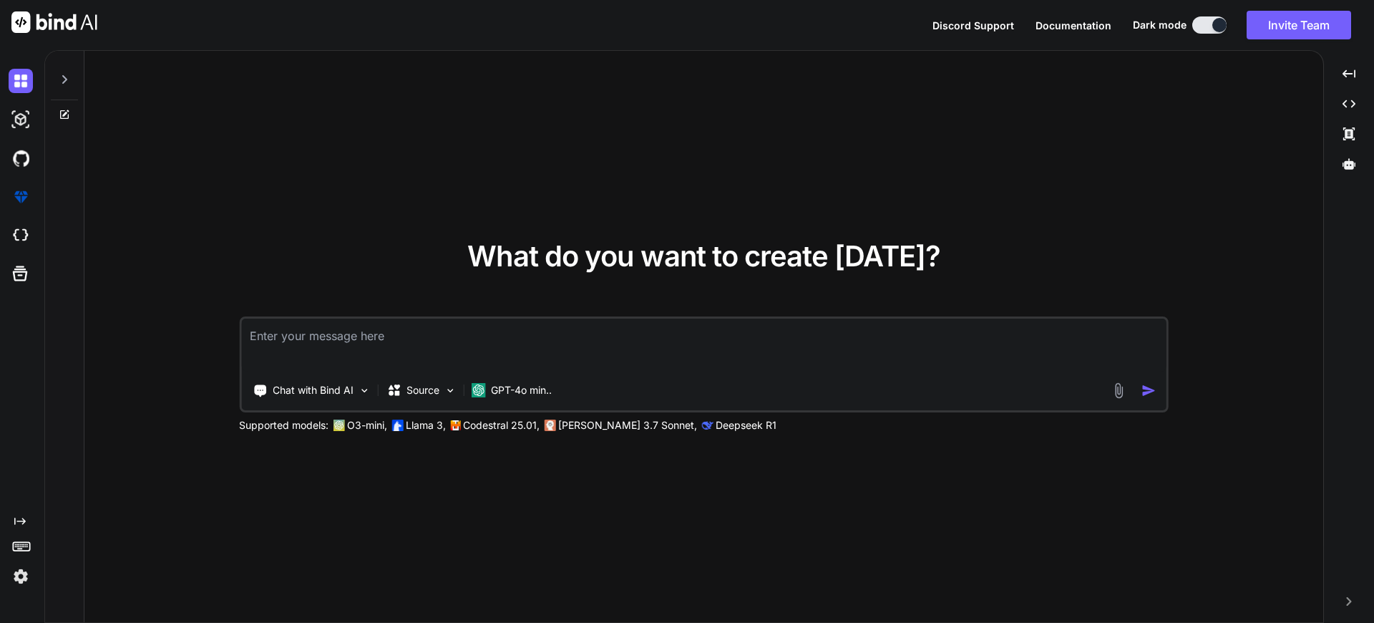
click at [957, 340] on textarea at bounding box center [703, 344] width 925 height 53
